Goal: Information Seeking & Learning: Check status

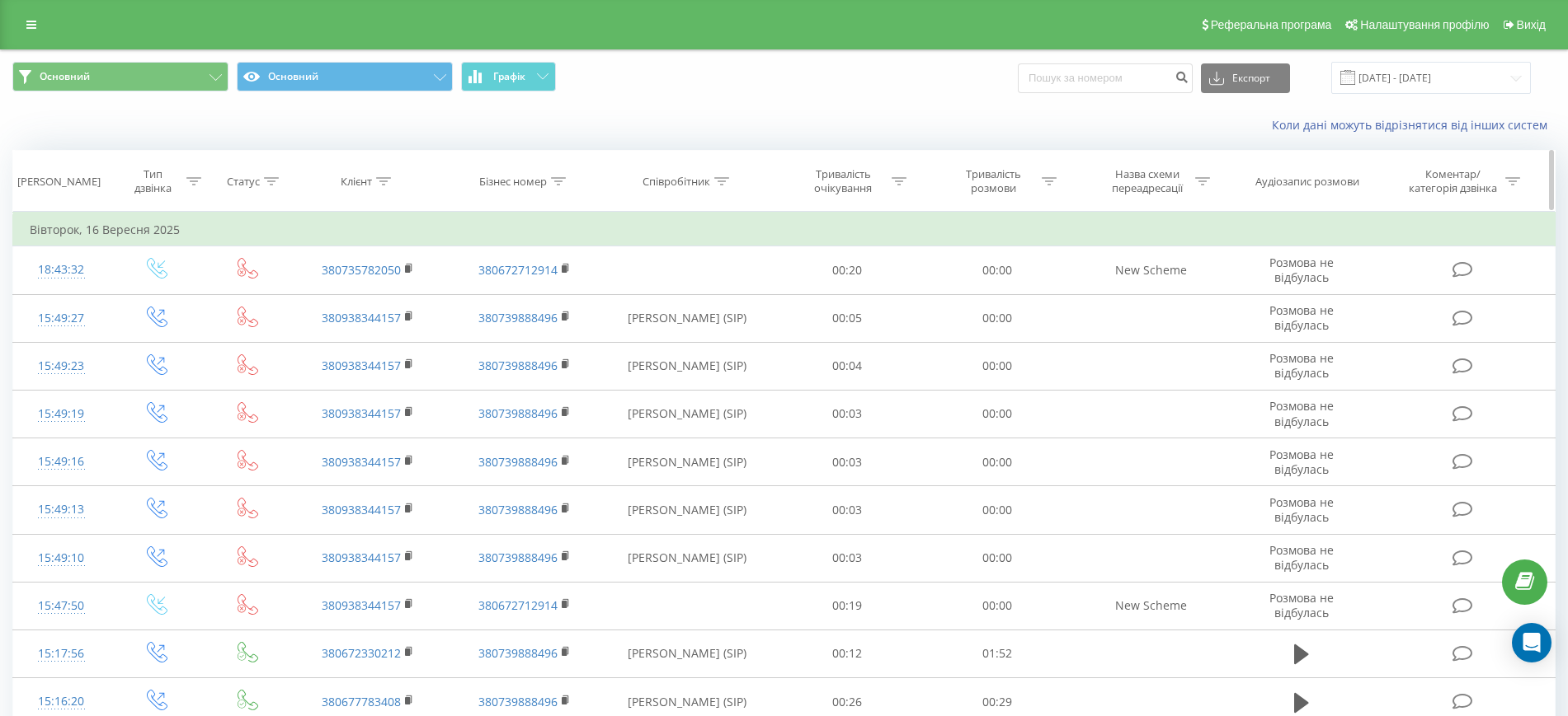
click at [726, 181] on icon at bounding box center [721, 182] width 15 height 8
click at [733, 301] on input "text" at bounding box center [687, 300] width 145 height 29
type input "Маєцький Артем"
click at [722, 330] on span "OK" at bounding box center [722, 333] width 46 height 26
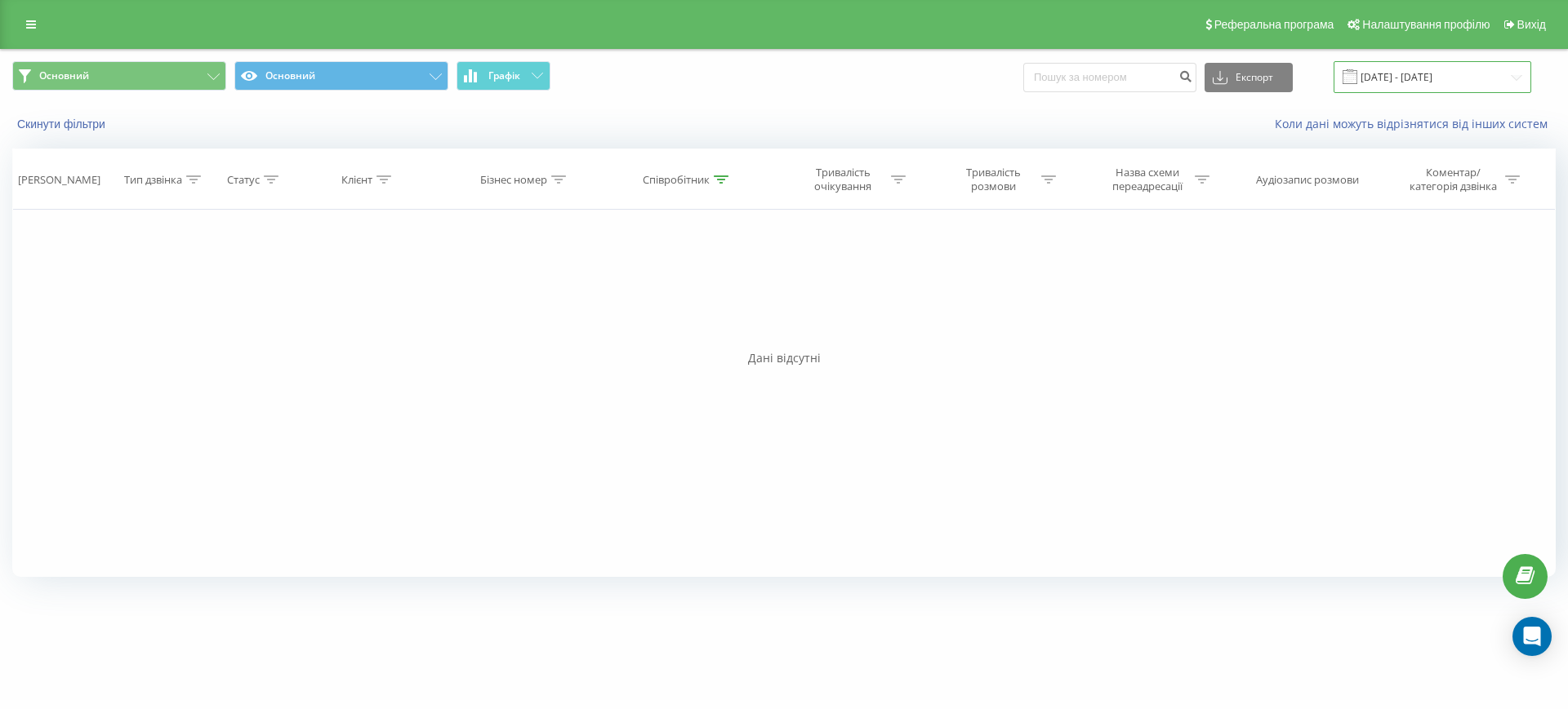
click at [1441, 75] on input "[DATE] - [DATE]" at bounding box center [1432, 77] width 198 height 32
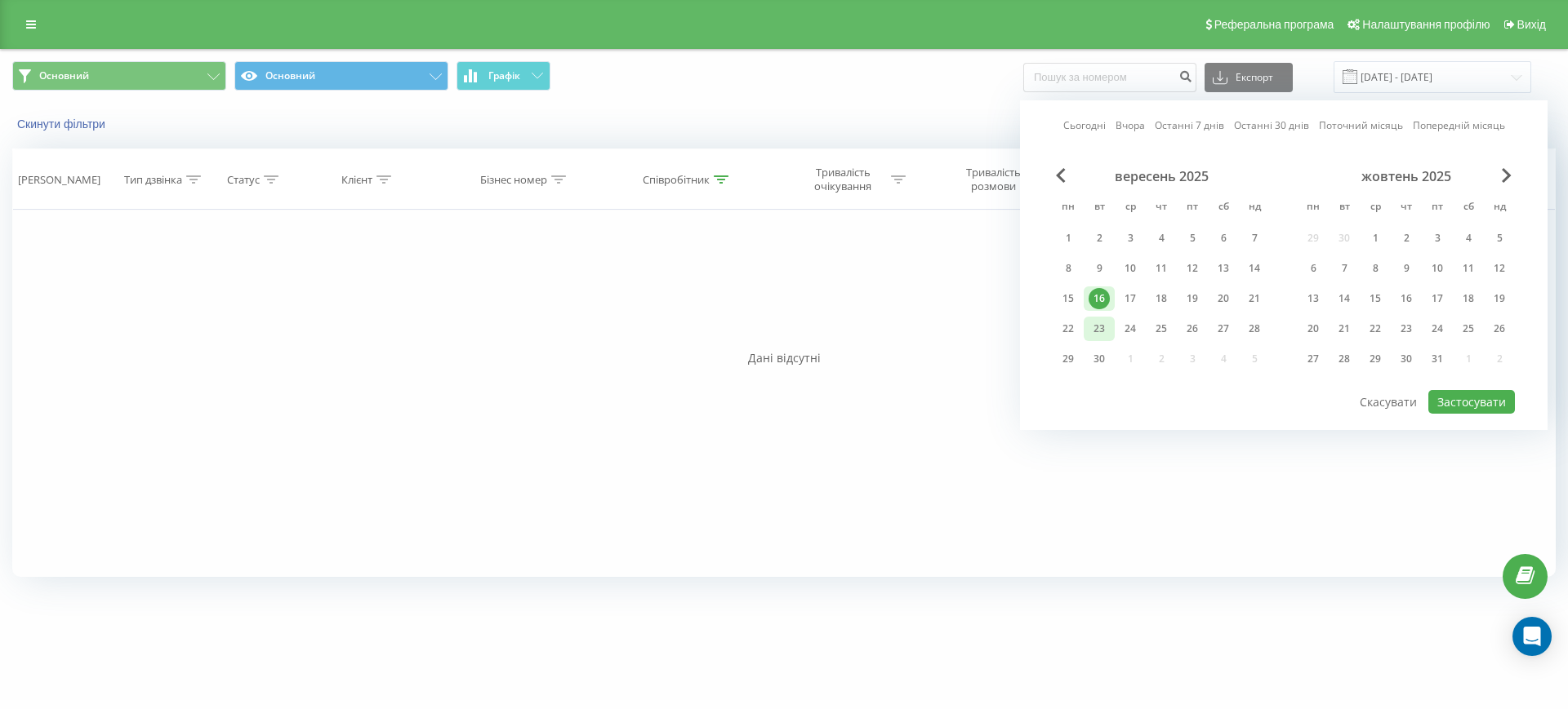
click at [1103, 333] on div "23" at bounding box center [1099, 328] width 21 height 21
click at [1472, 405] on button "Застосувати" at bounding box center [1472, 402] width 87 height 24
type input "[DATE] - [DATE]"
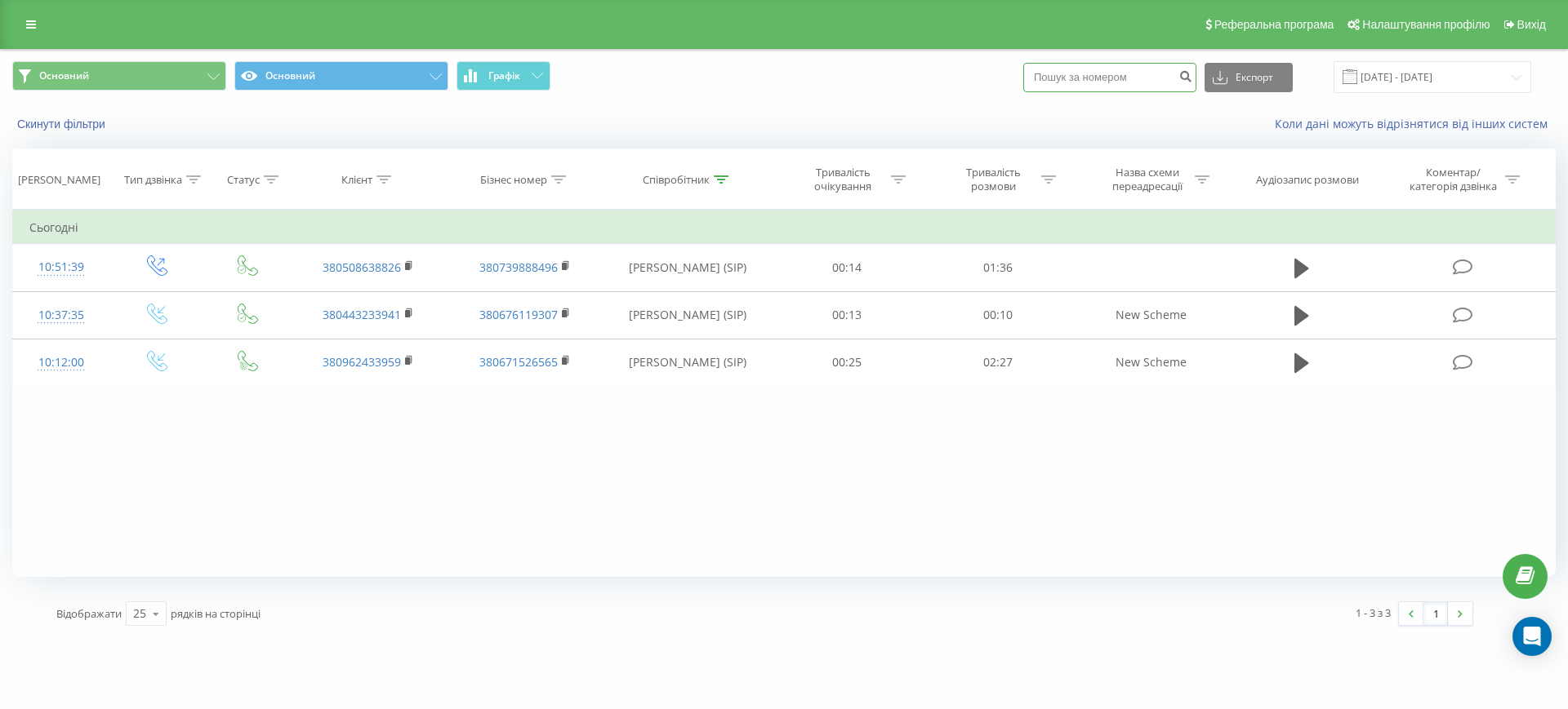
click at [1137, 86] on input at bounding box center [1110, 78] width 173 height 30
paste input "+380676816792"
type input "+380676816792"
click at [1192, 72] on icon "submit" at bounding box center [1185, 74] width 14 height 10
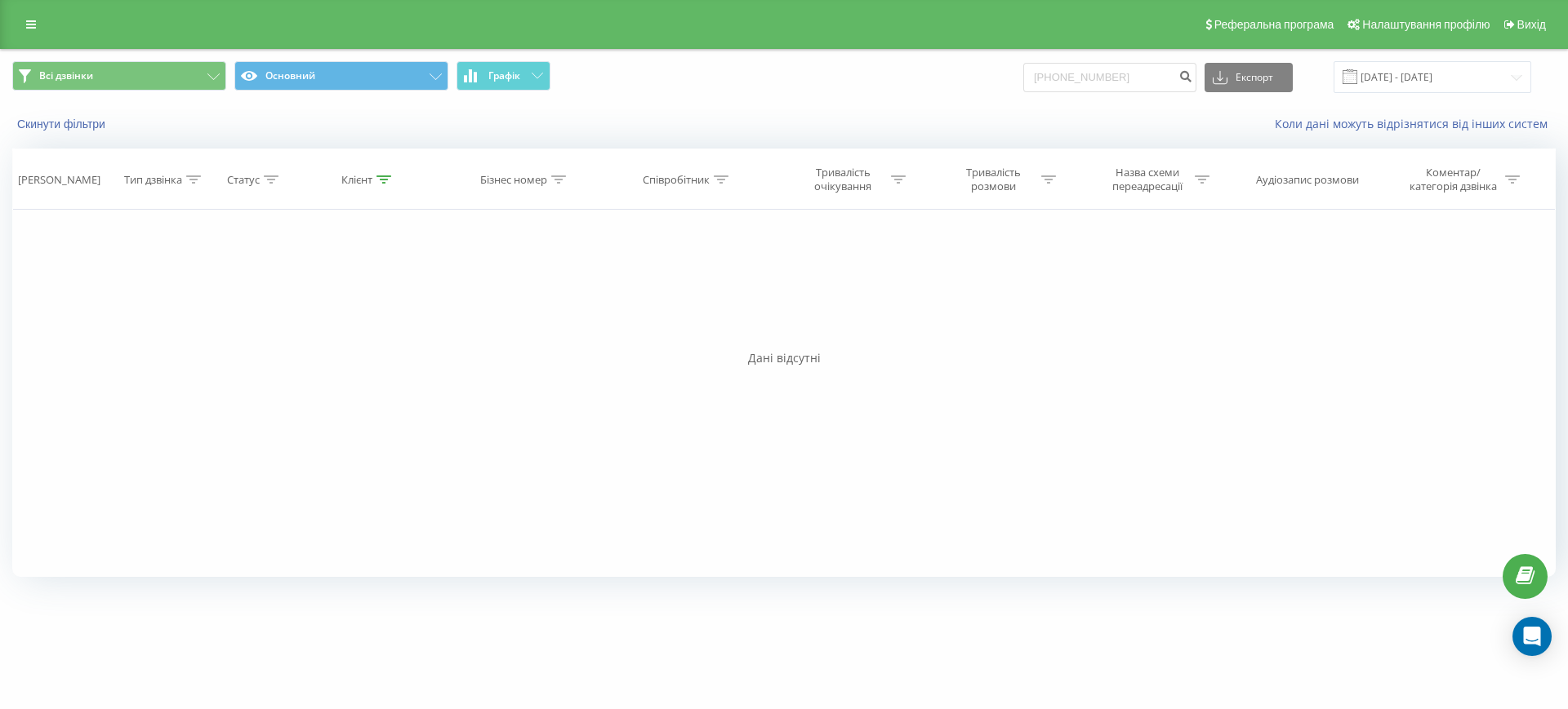
click at [52, 139] on div "Скинути фільтри Коли дані можуть відрізнятися вiд інших систем" at bounding box center [784, 125] width 1567 height 40
click at [63, 124] on button "Скинути фільтри" at bounding box center [62, 124] width 101 height 15
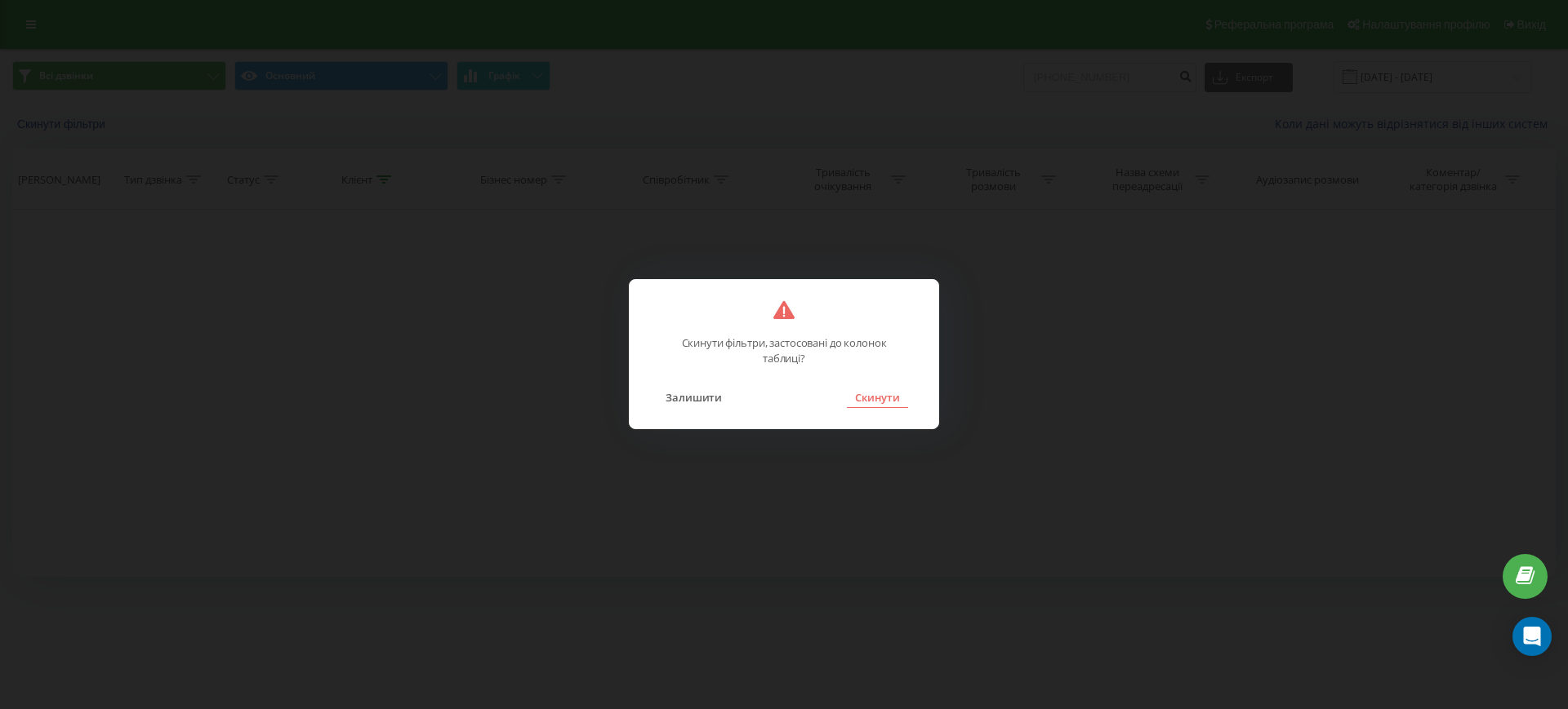
click at [893, 396] on button "Скинути" at bounding box center [877, 397] width 61 height 21
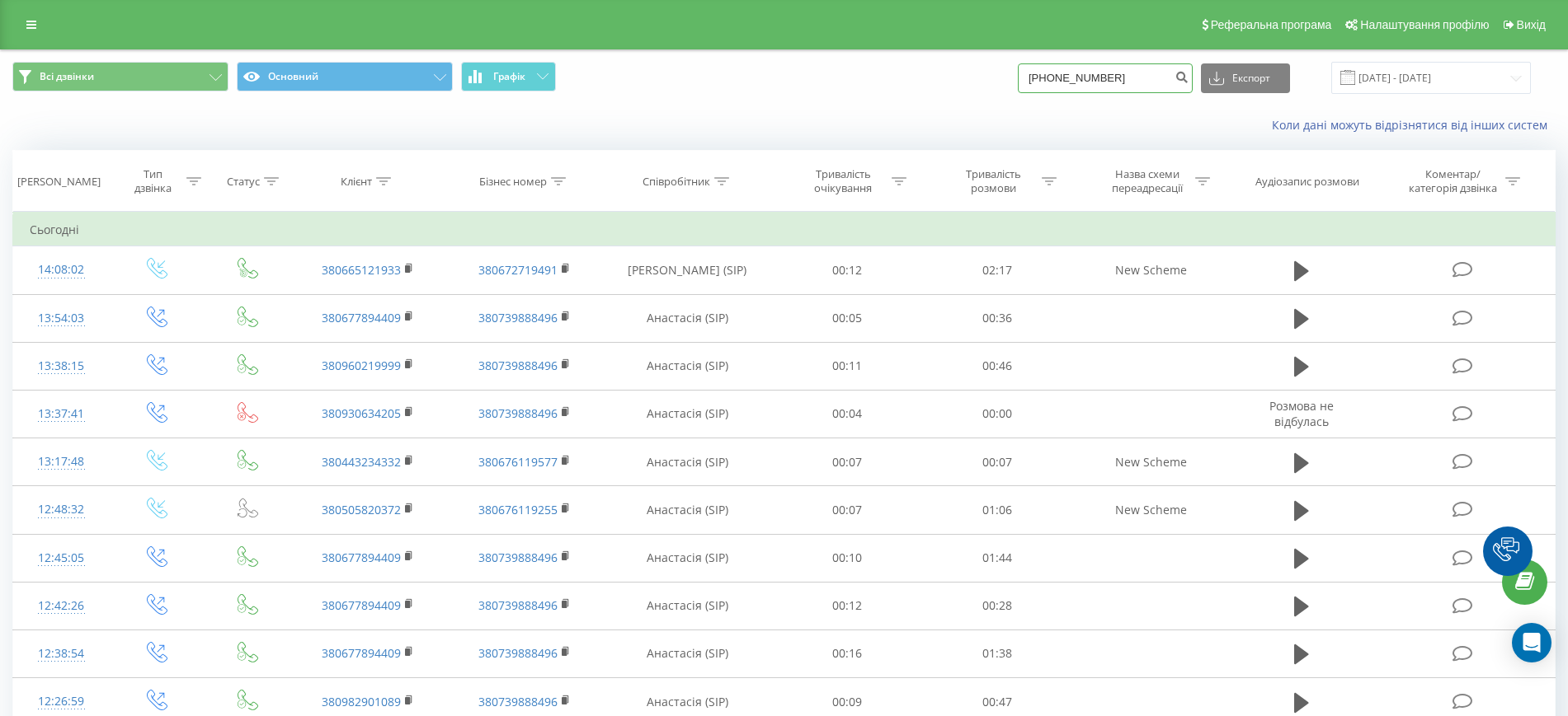
click at [1147, 79] on input "+380676816792" at bounding box center [1105, 79] width 175 height 30
click at [1215, 78] on div "+380676816792 Експорт .csv .xls .xlsx 23.06.2025 - 23.09.2025" at bounding box center [1274, 78] width 513 height 32
click at [1188, 78] on icon "submit" at bounding box center [1181, 75] width 14 height 10
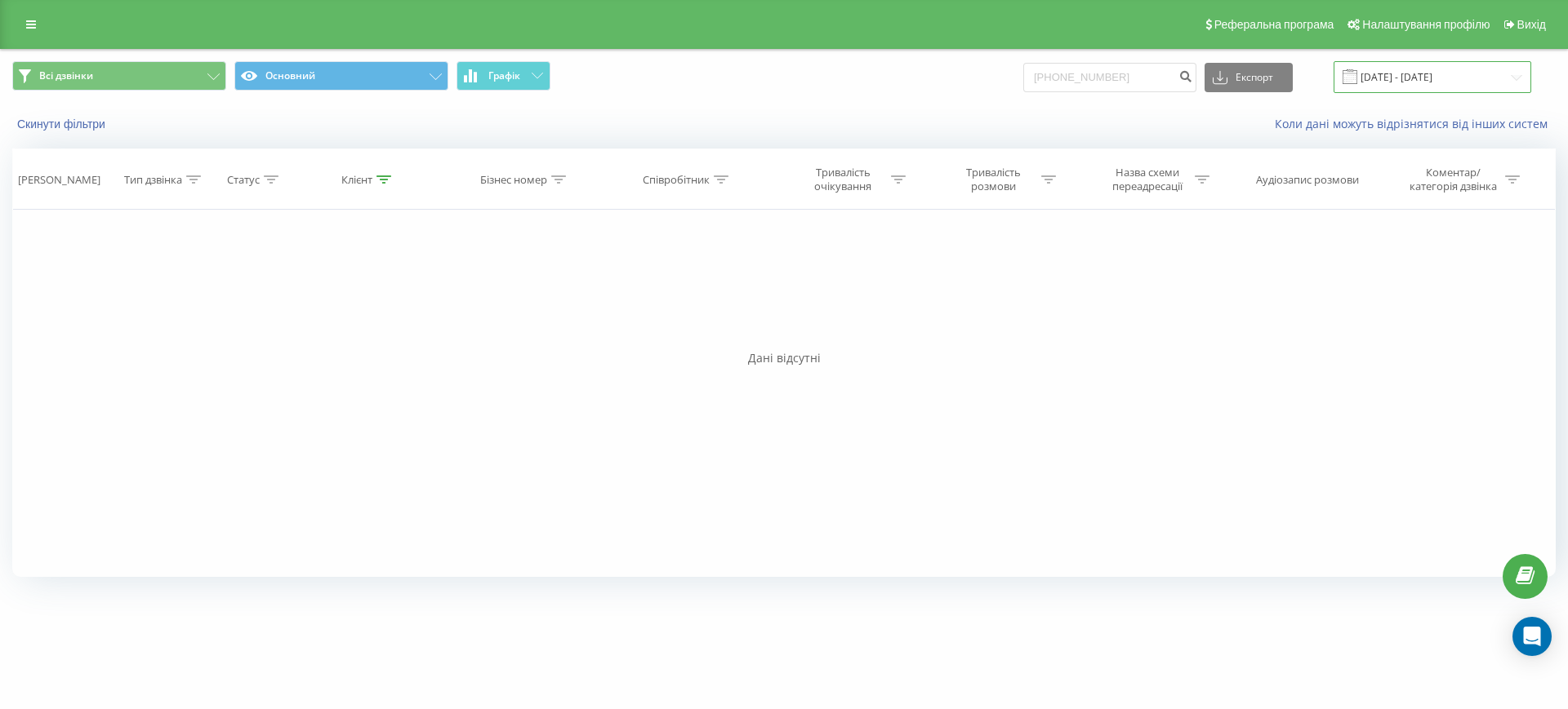
click at [1448, 82] on input "23.06.2025 - 23.09.2025" at bounding box center [1432, 77] width 198 height 32
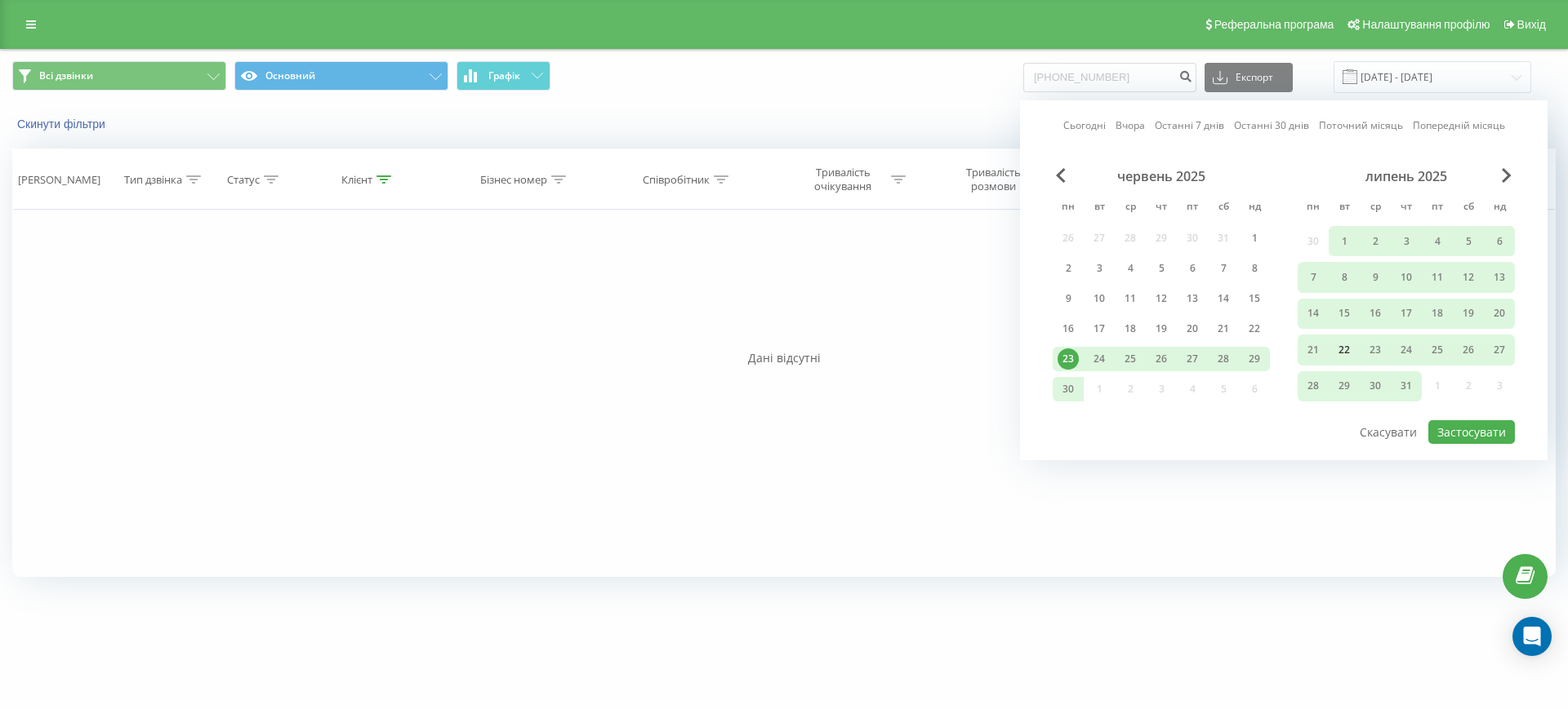
click at [1342, 351] on div "22" at bounding box center [1343, 349] width 21 height 21
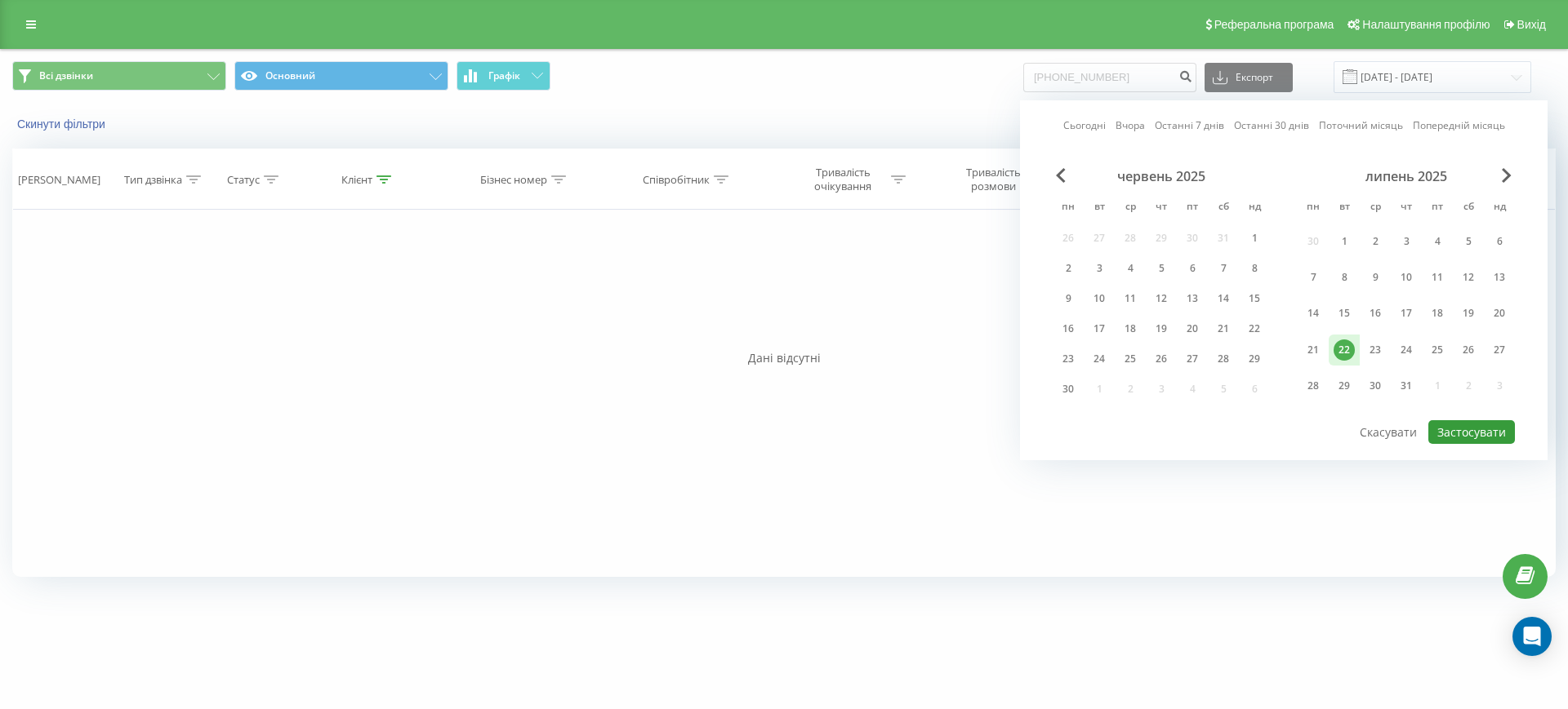
click at [1469, 435] on button "Застосувати" at bounding box center [1472, 432] width 87 height 24
type input "22.07.2025 - 22.07.2025"
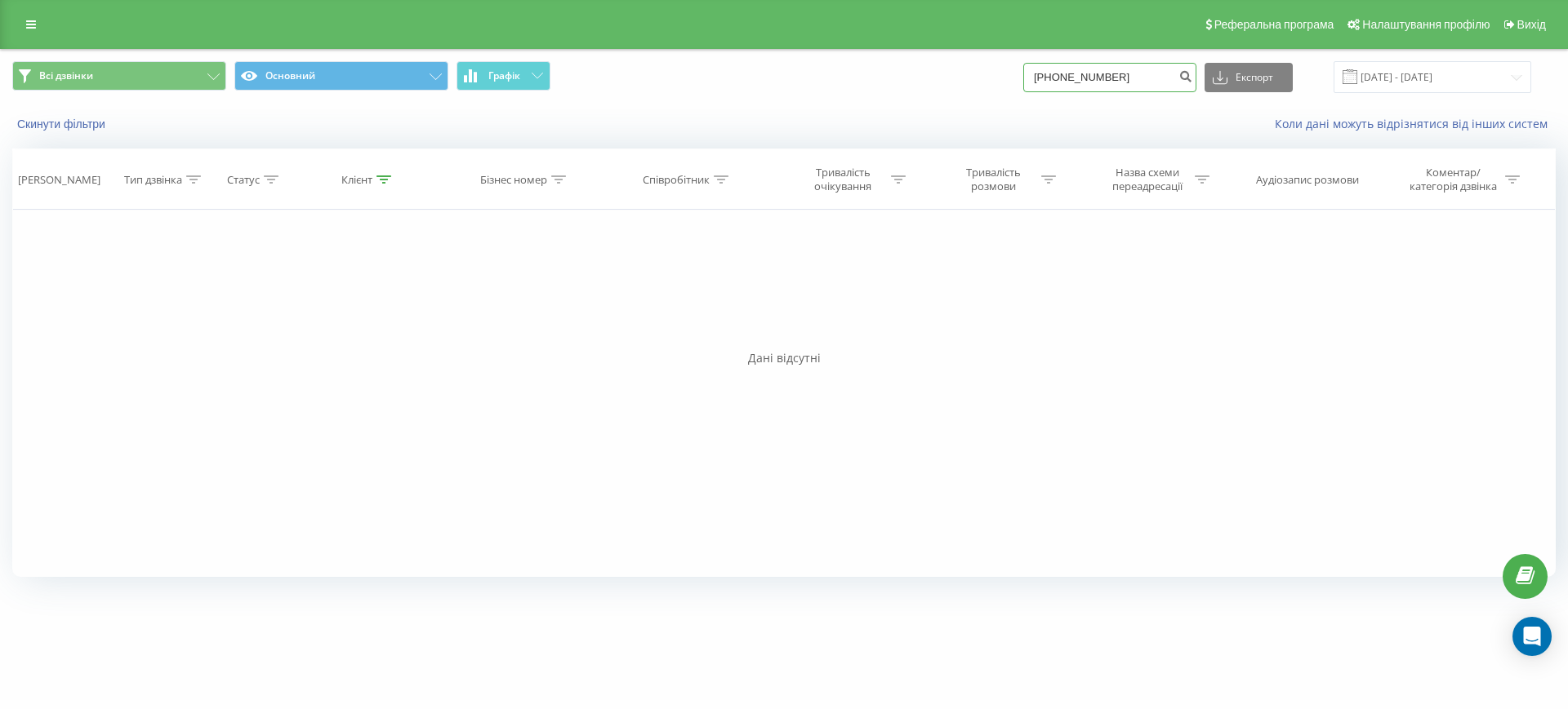
click at [1154, 78] on input "+380676816792" at bounding box center [1110, 78] width 173 height 30
click at [1192, 74] on icon "submit" at bounding box center [1185, 74] width 14 height 10
click at [1174, 63] on button "submit" at bounding box center [1185, 78] width 22 height 30
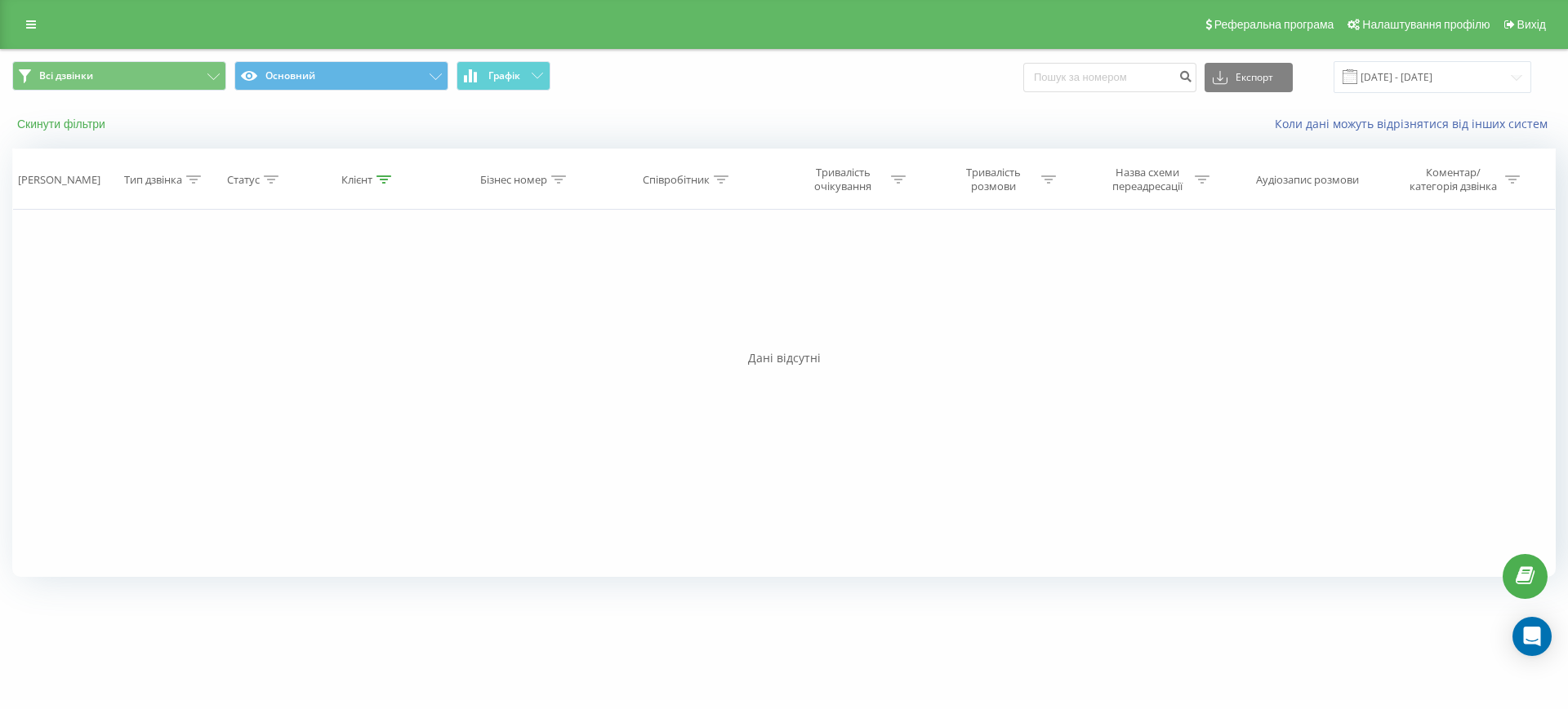
click at [66, 131] on button "Скинути фільтри" at bounding box center [62, 124] width 101 height 15
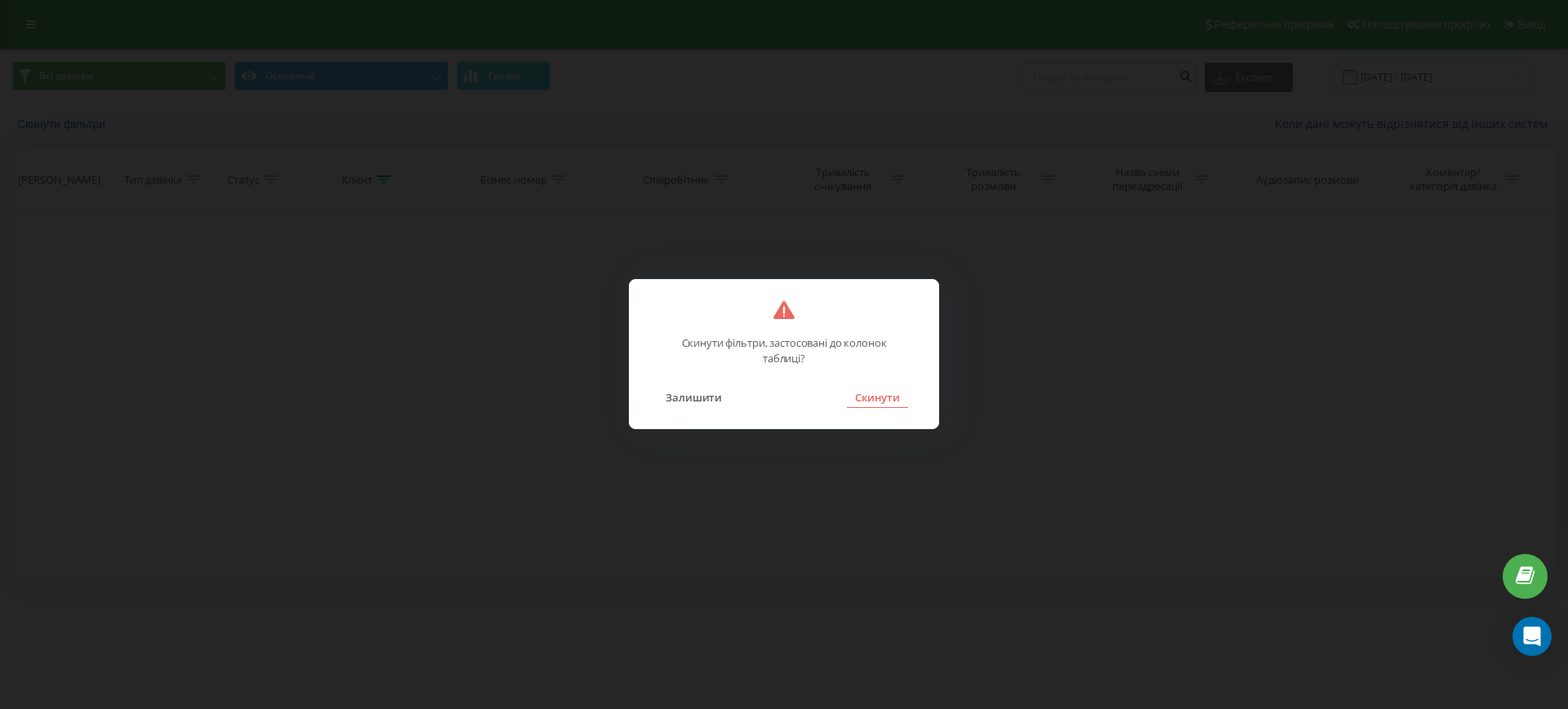
click at [880, 398] on button "Скинути" at bounding box center [877, 397] width 61 height 21
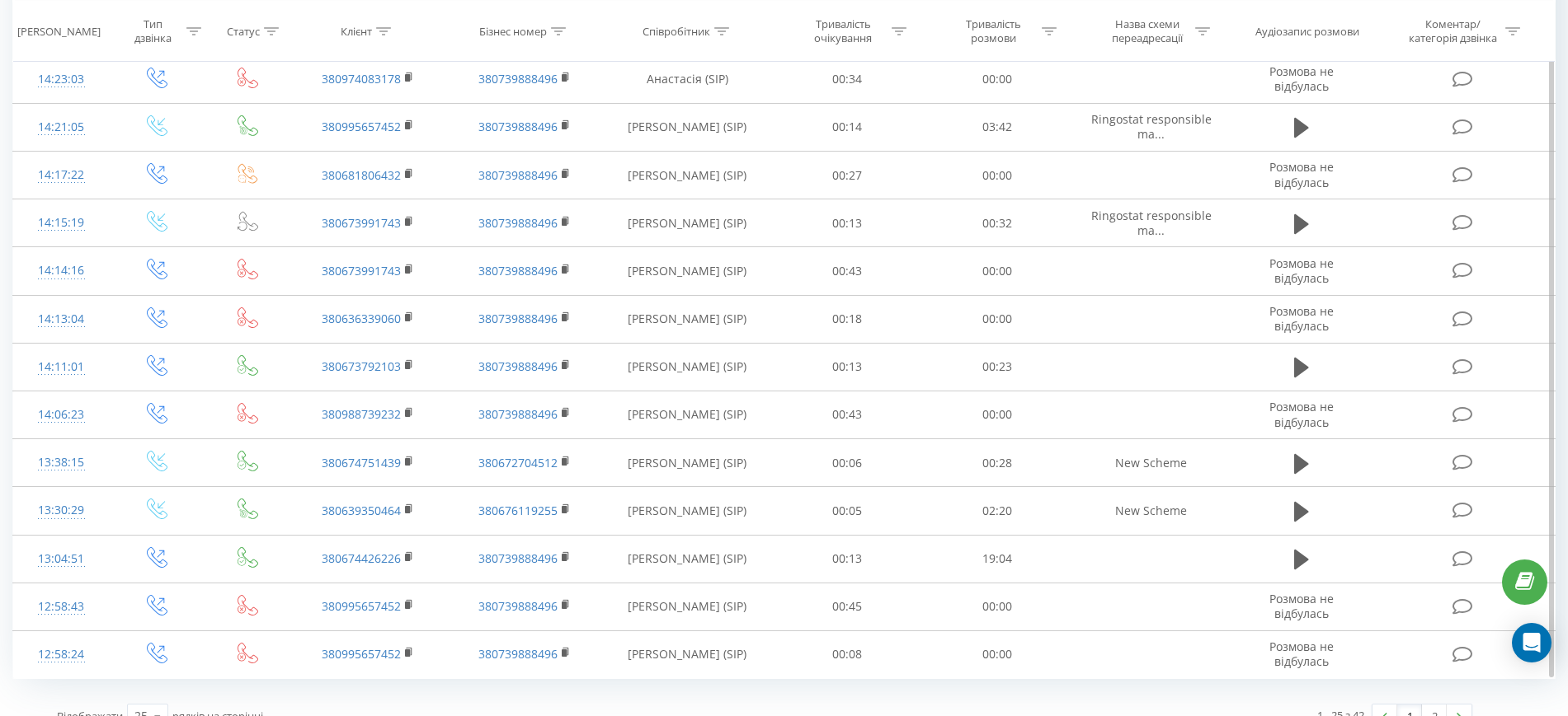
scroll to position [792, 0]
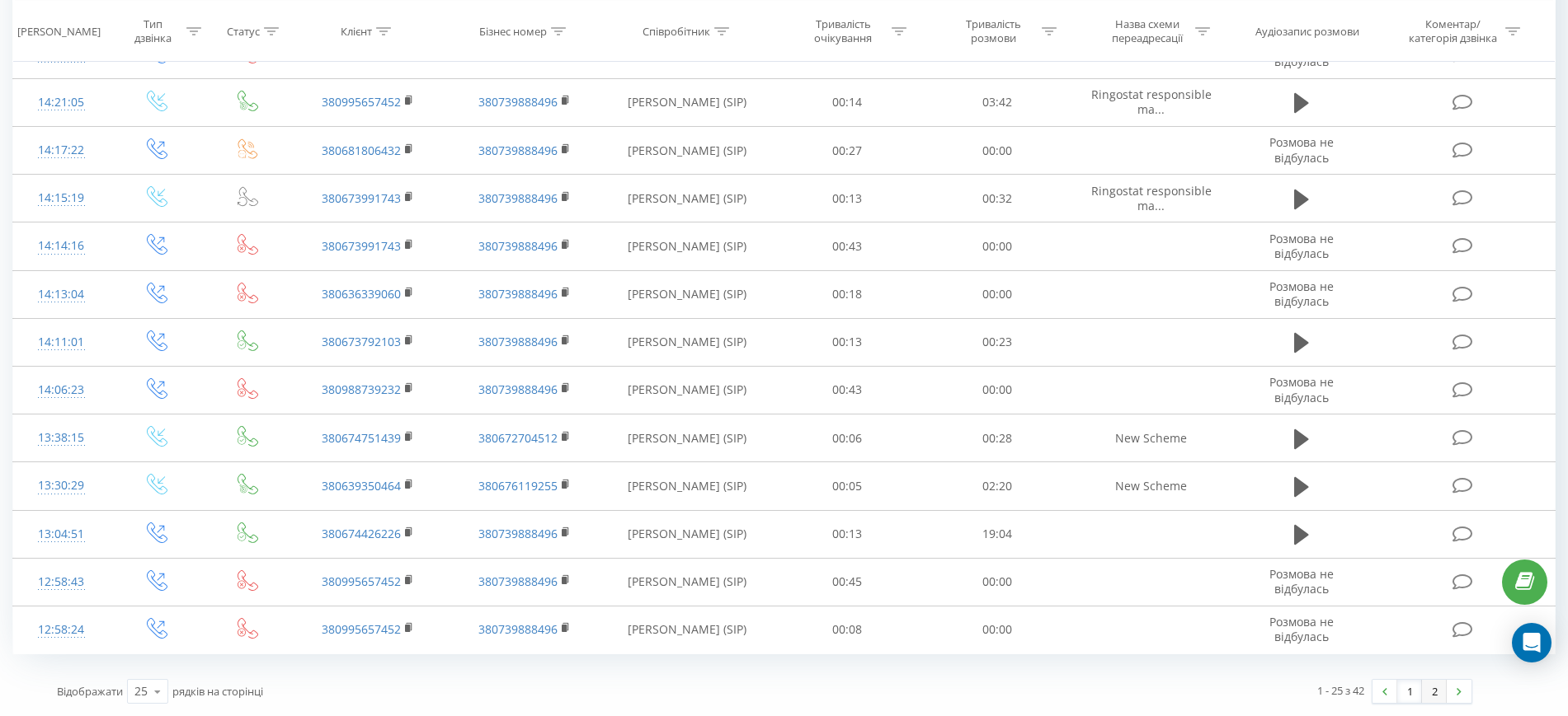
click at [1434, 684] on link "2" at bounding box center [1433, 691] width 25 height 23
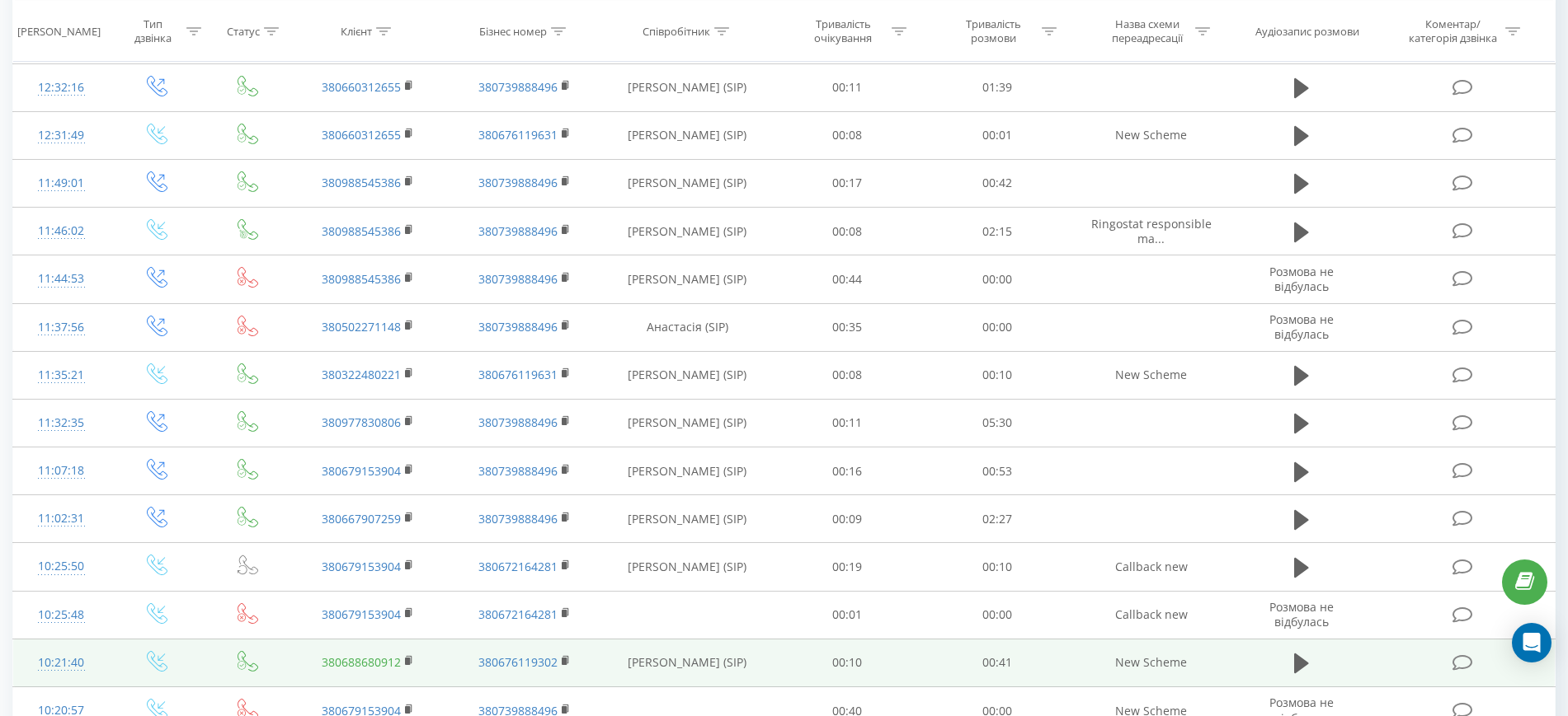
scroll to position [408, 0]
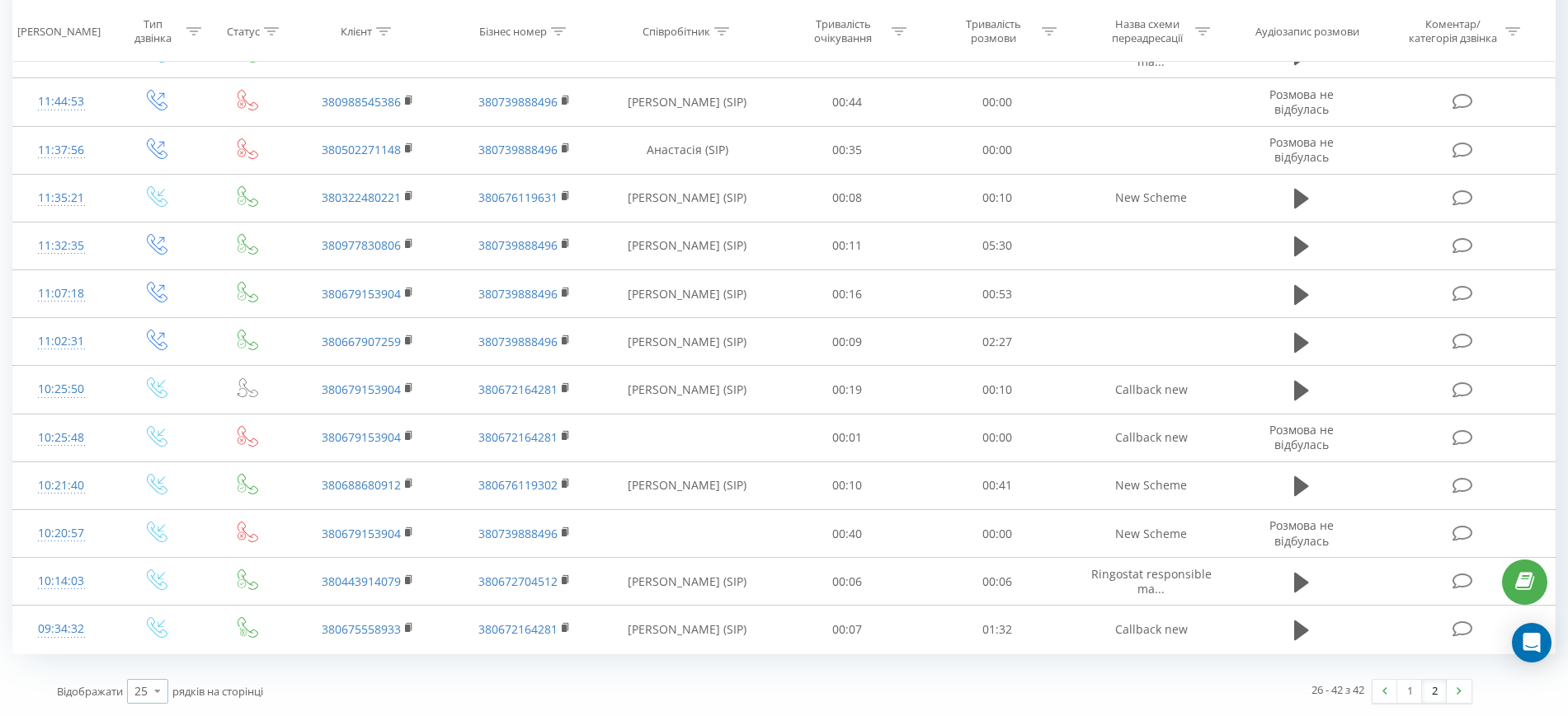
click at [153, 692] on icon at bounding box center [157, 691] width 25 height 32
click at [163, 656] on div "100" at bounding box center [148, 668] width 40 height 24
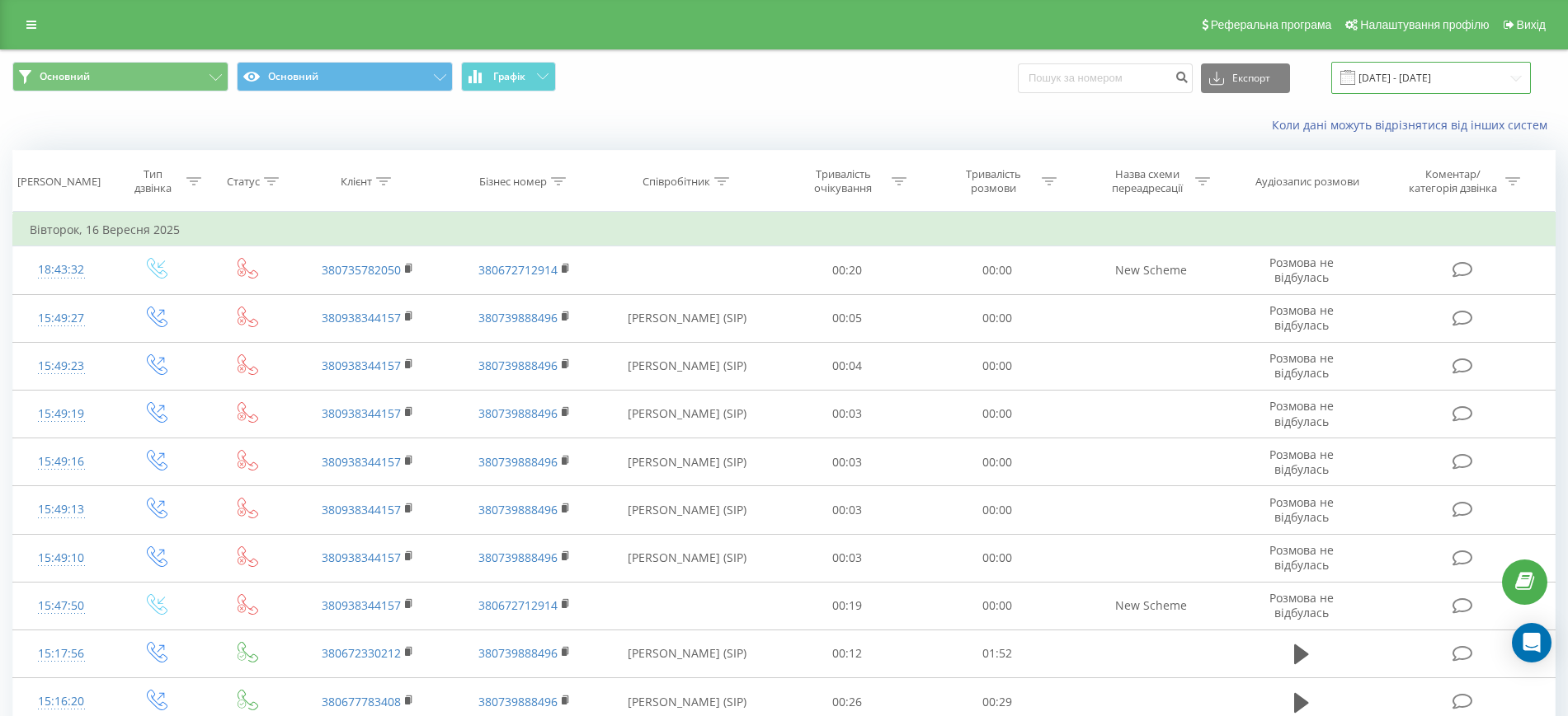
click at [1429, 70] on input "[DATE] - [DATE]" at bounding box center [1431, 78] width 200 height 32
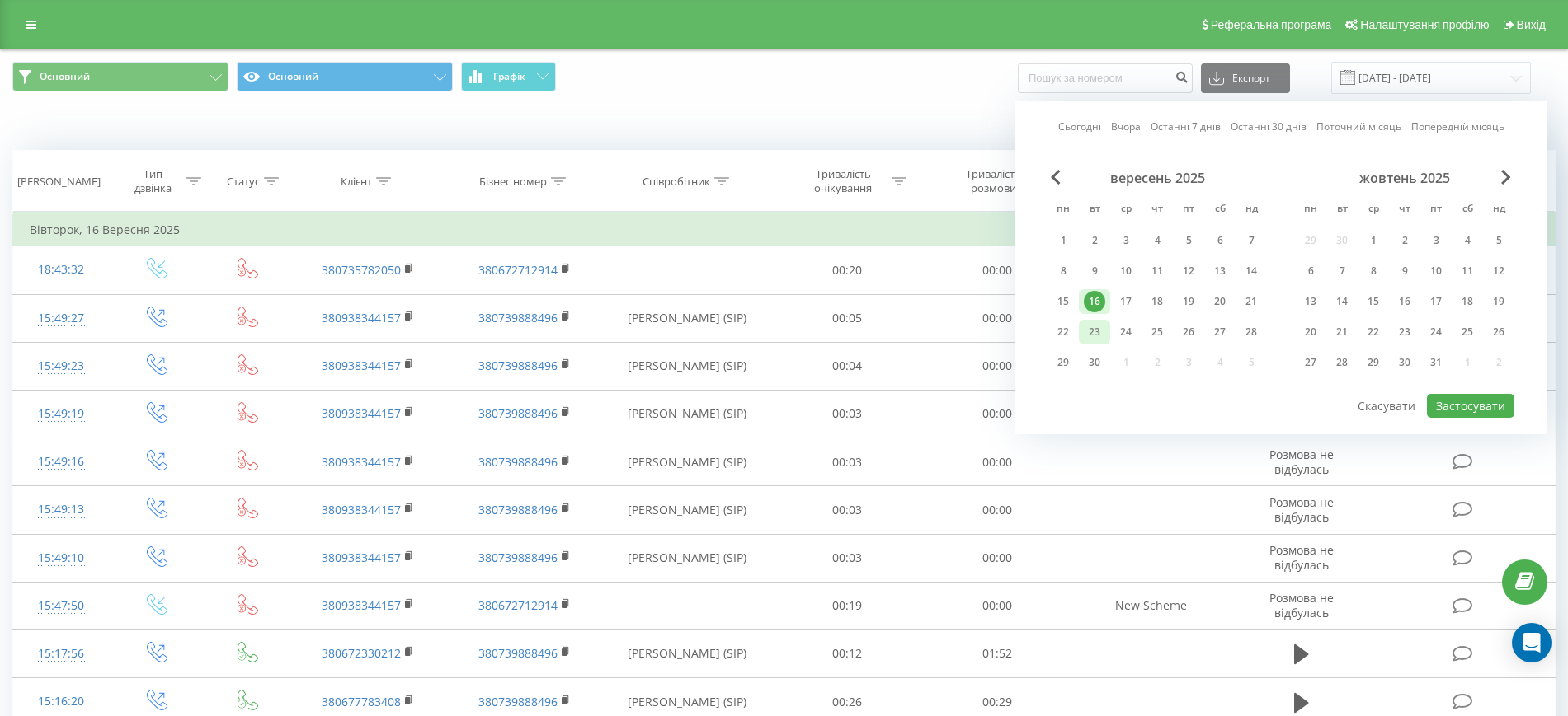
click at [1094, 334] on div "23" at bounding box center [1094, 332] width 21 height 21
click at [1452, 404] on button "Застосувати" at bounding box center [1470, 406] width 88 height 24
type input "[DATE] - [DATE]"
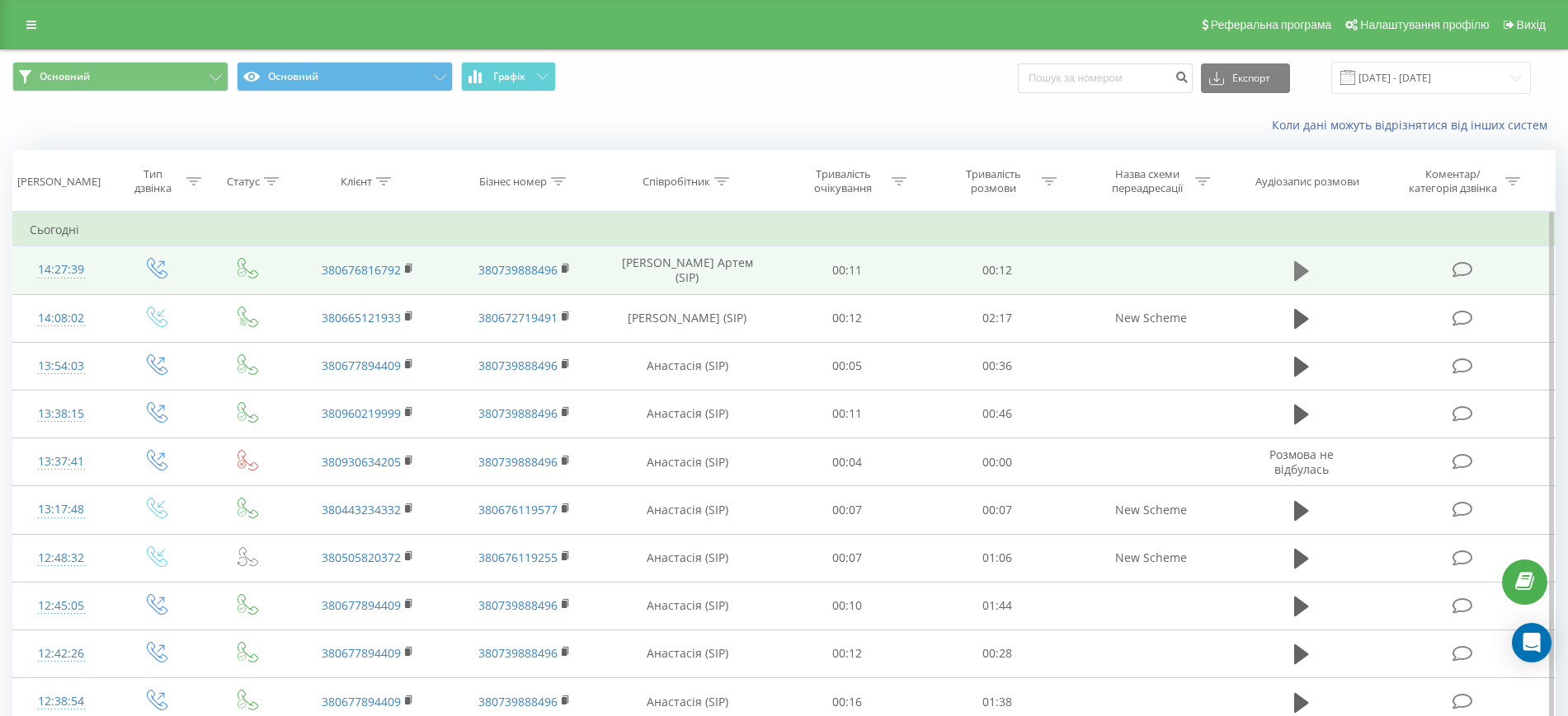
click at [1298, 272] on icon at bounding box center [1300, 272] width 15 height 20
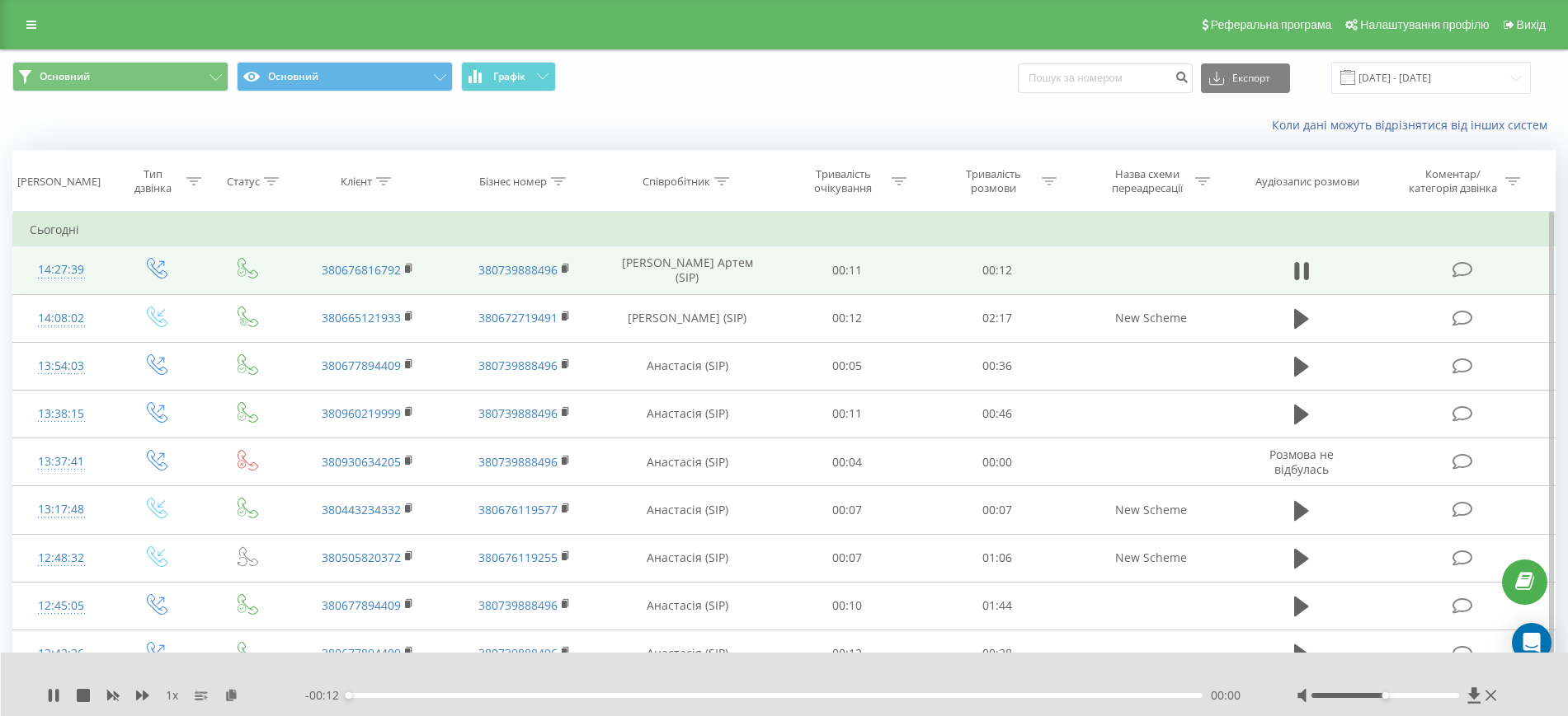
click at [471, 692] on div "- 00:12 00:00 00:00" at bounding box center [779, 696] width 950 height 17
click at [487, 695] on div "00:02" at bounding box center [775, 695] width 855 height 5
drag, startPoint x: 1392, startPoint y: 697, endPoint x: 1505, endPoint y: 697, distance: 113.0
click at [1505, 697] on div "1 x - 00:07 00:04 00:04" at bounding box center [785, 685] width 1568 height 64
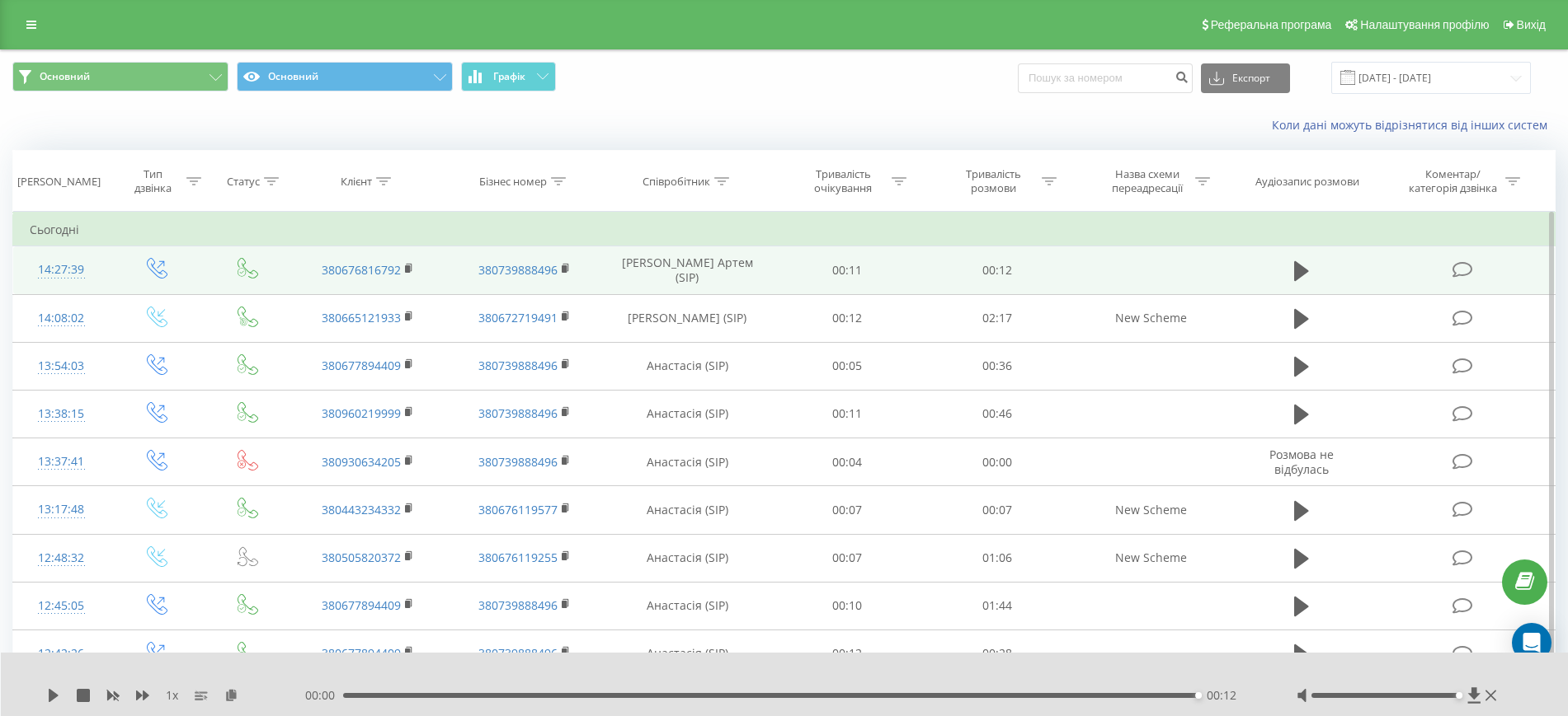
click at [916, 107] on div "Коли дані можуть відрізнятися вiд інших систем" at bounding box center [784, 126] width 1566 height 40
